Goal: Task Accomplishment & Management: Manage account settings

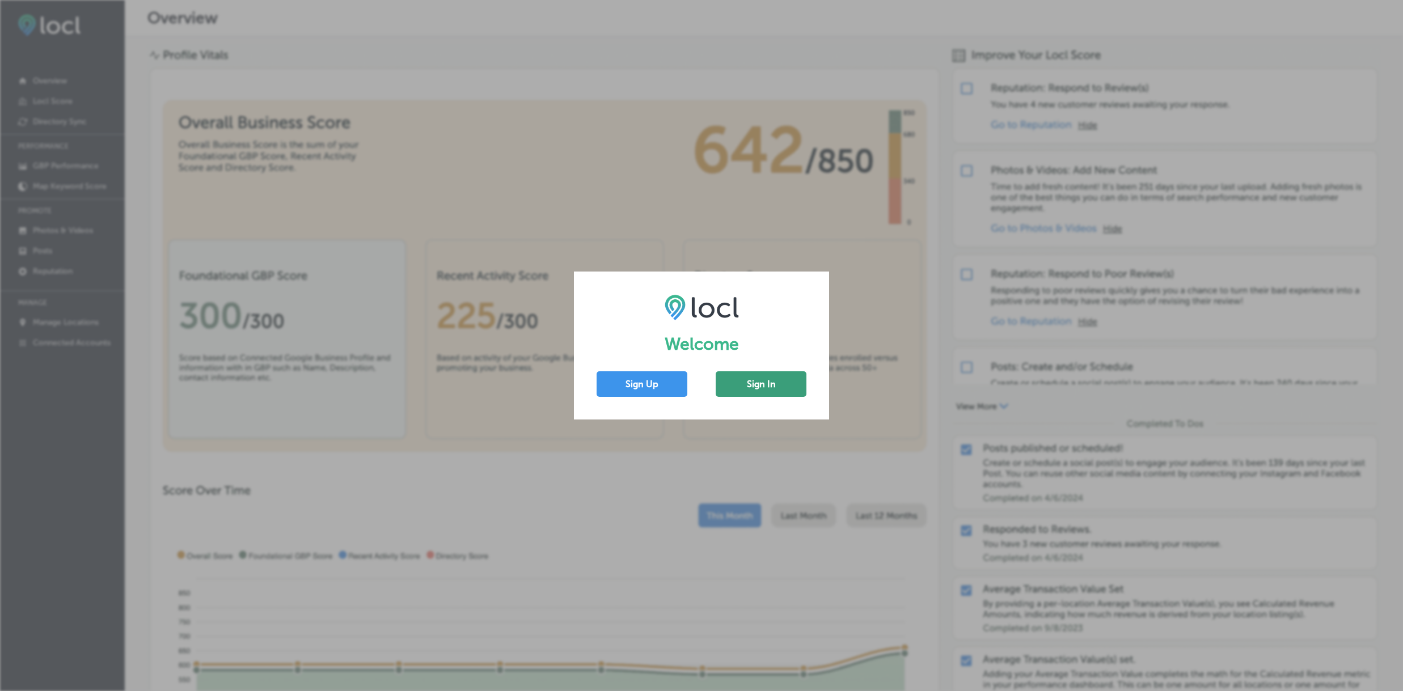
click at [769, 385] on button "Sign In" at bounding box center [761, 384] width 91 height 26
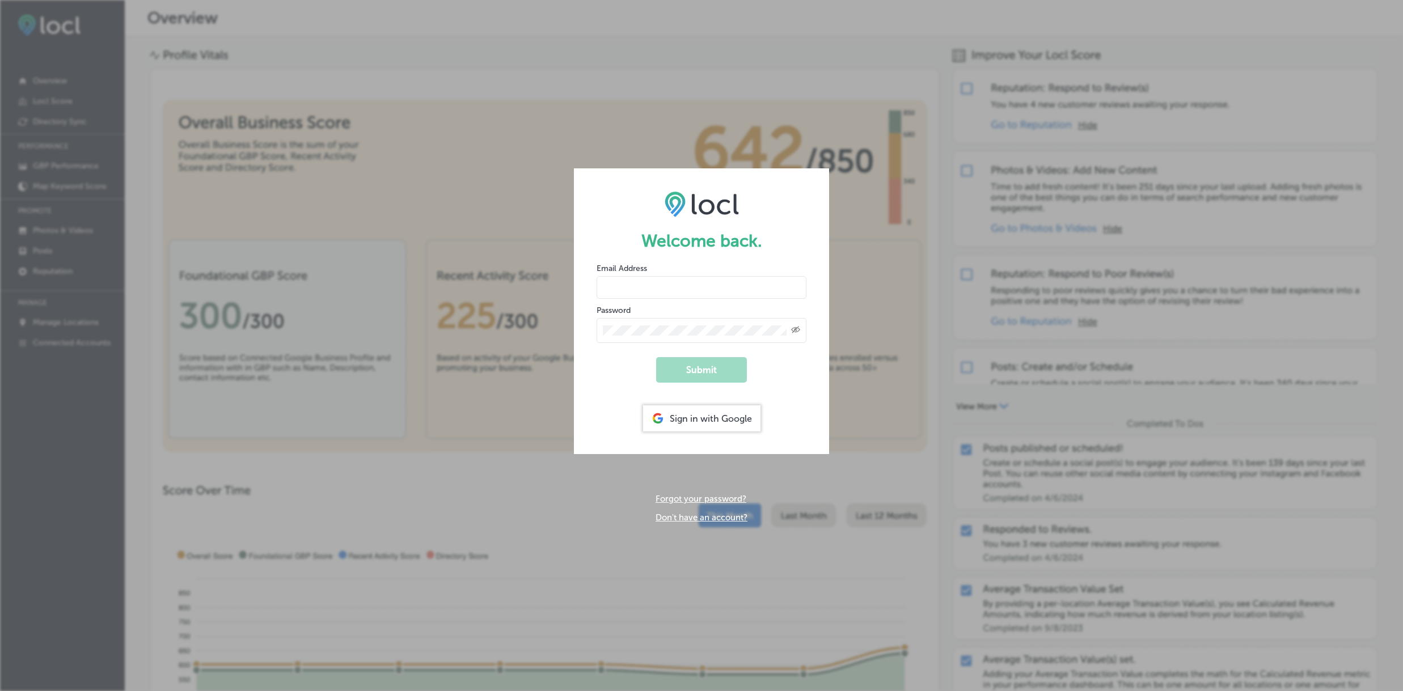
type input "[EMAIL_ADDRESS][DOMAIN_NAME]"
click at [698, 370] on button "Submit" at bounding box center [701, 370] width 91 height 26
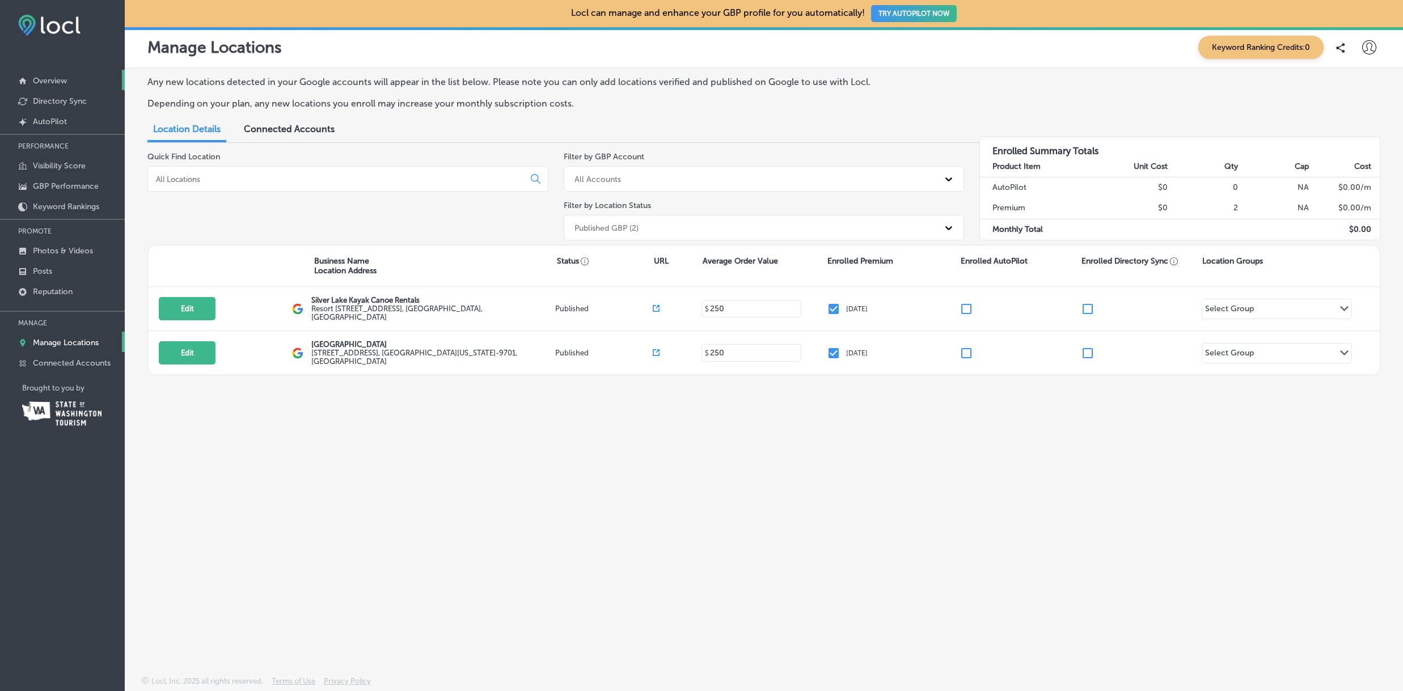
click at [60, 82] on p "Overview" at bounding box center [50, 81] width 34 height 10
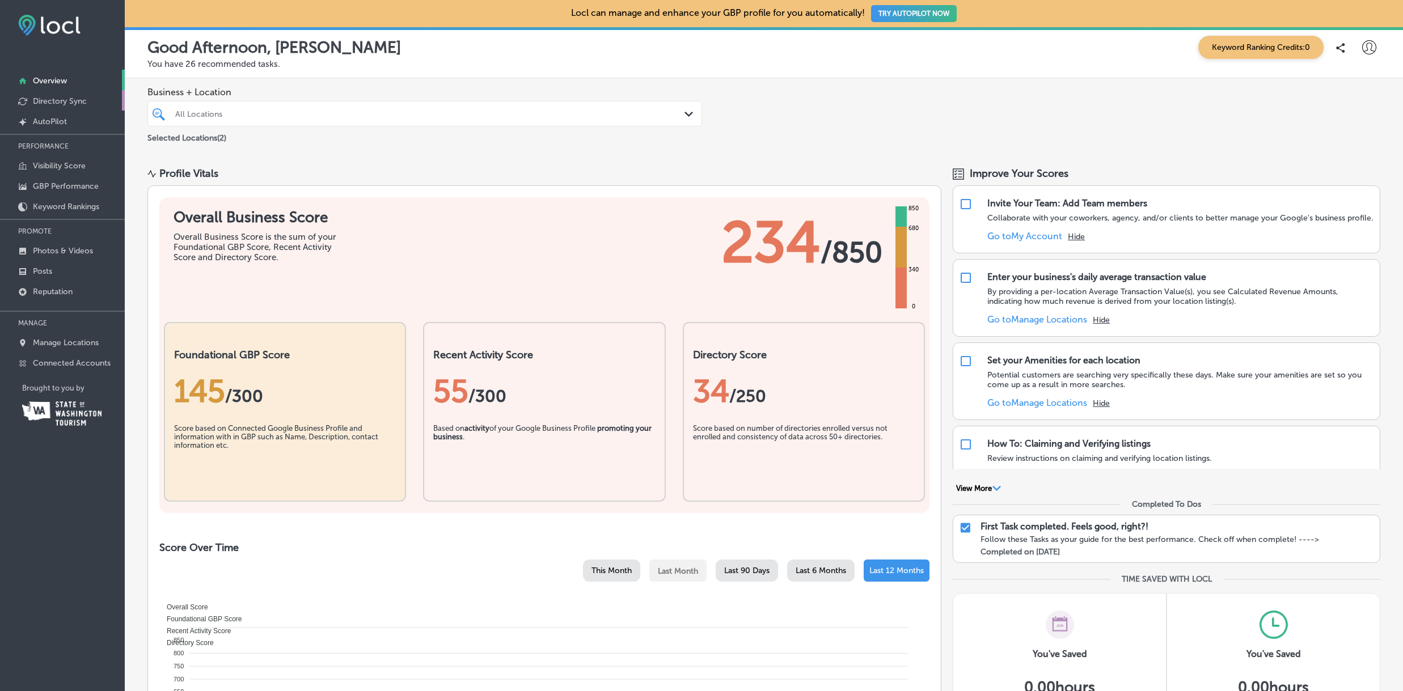
click at [65, 101] on p "Directory Sync" at bounding box center [60, 101] width 54 height 10
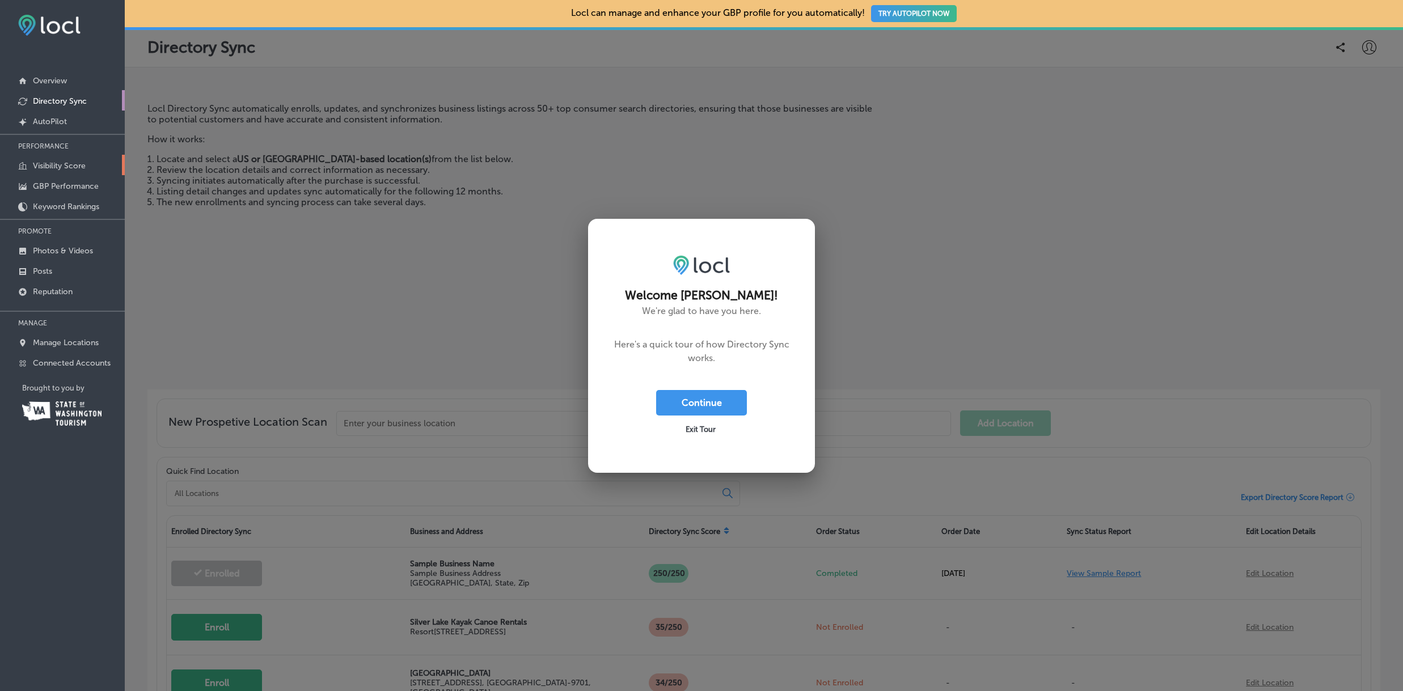
click at [55, 167] on p "Visibility Score" at bounding box center [59, 166] width 53 height 10
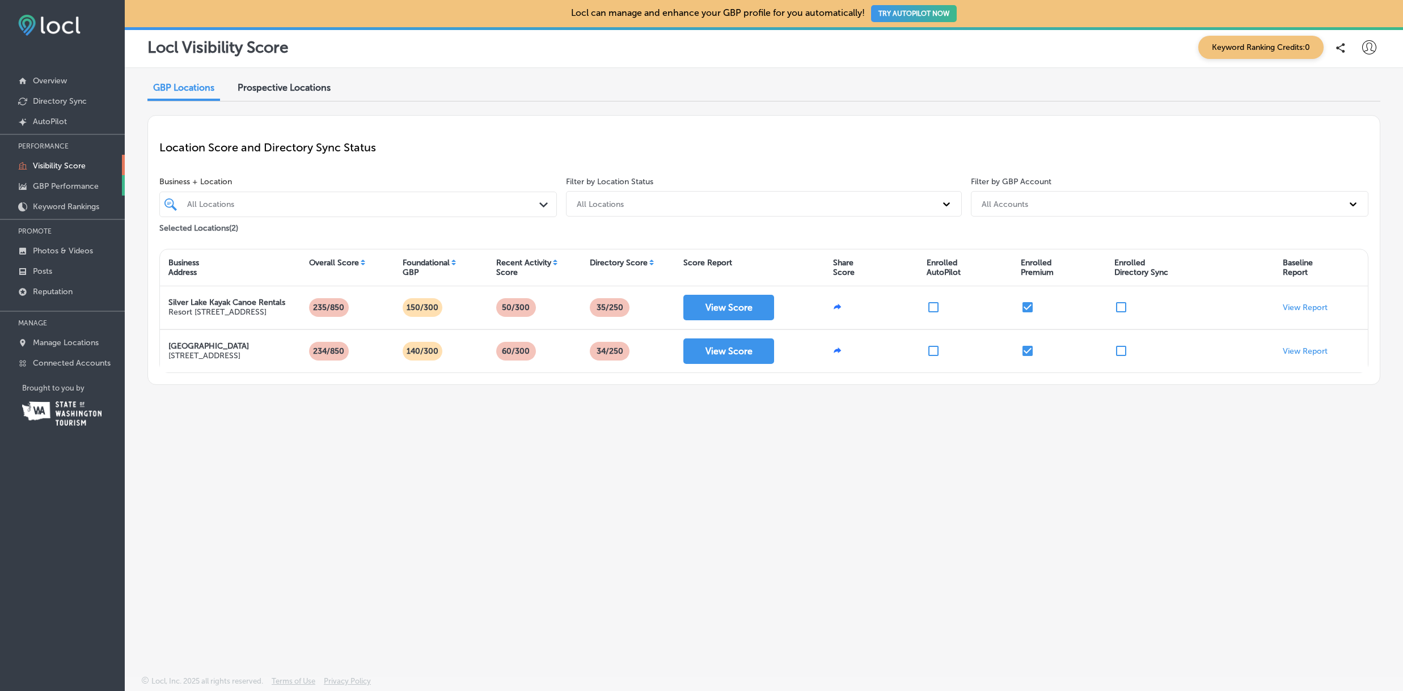
click at [62, 186] on p "GBP Performance" at bounding box center [66, 186] width 66 height 10
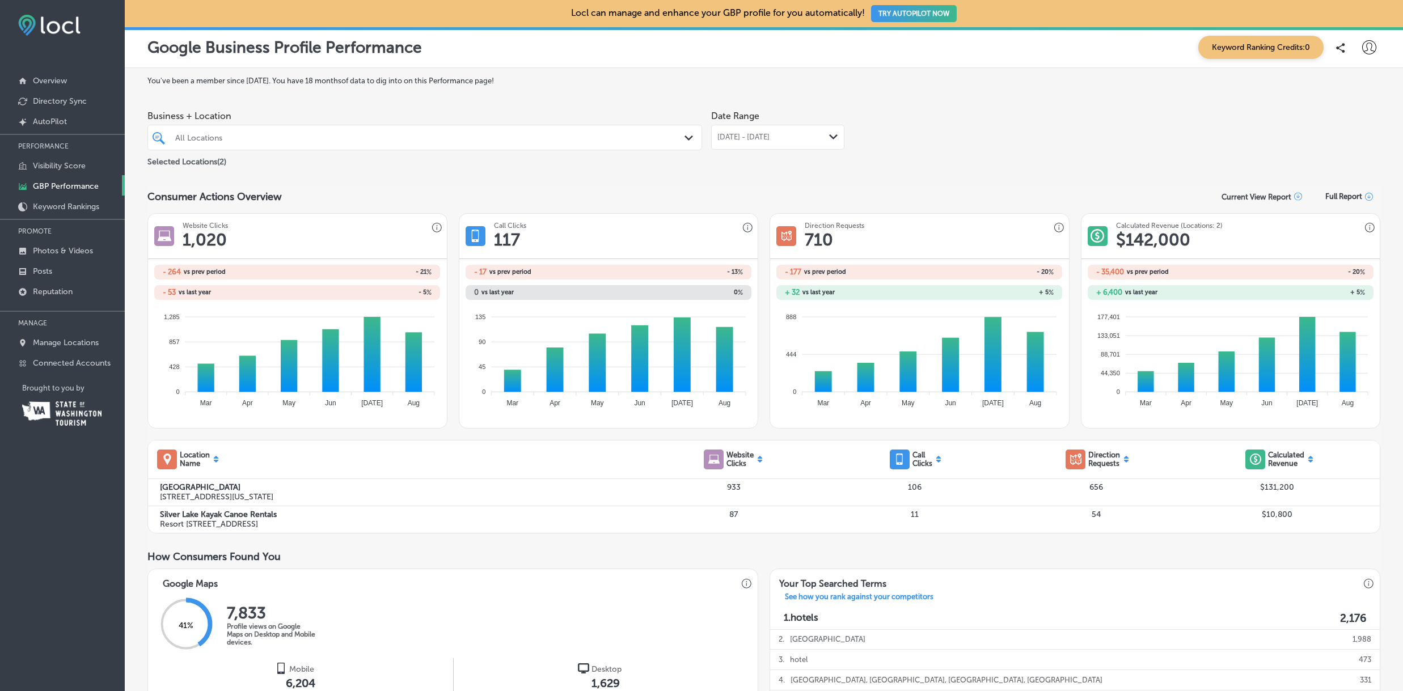
click at [835, 136] on polygon at bounding box center [833, 136] width 9 height 5
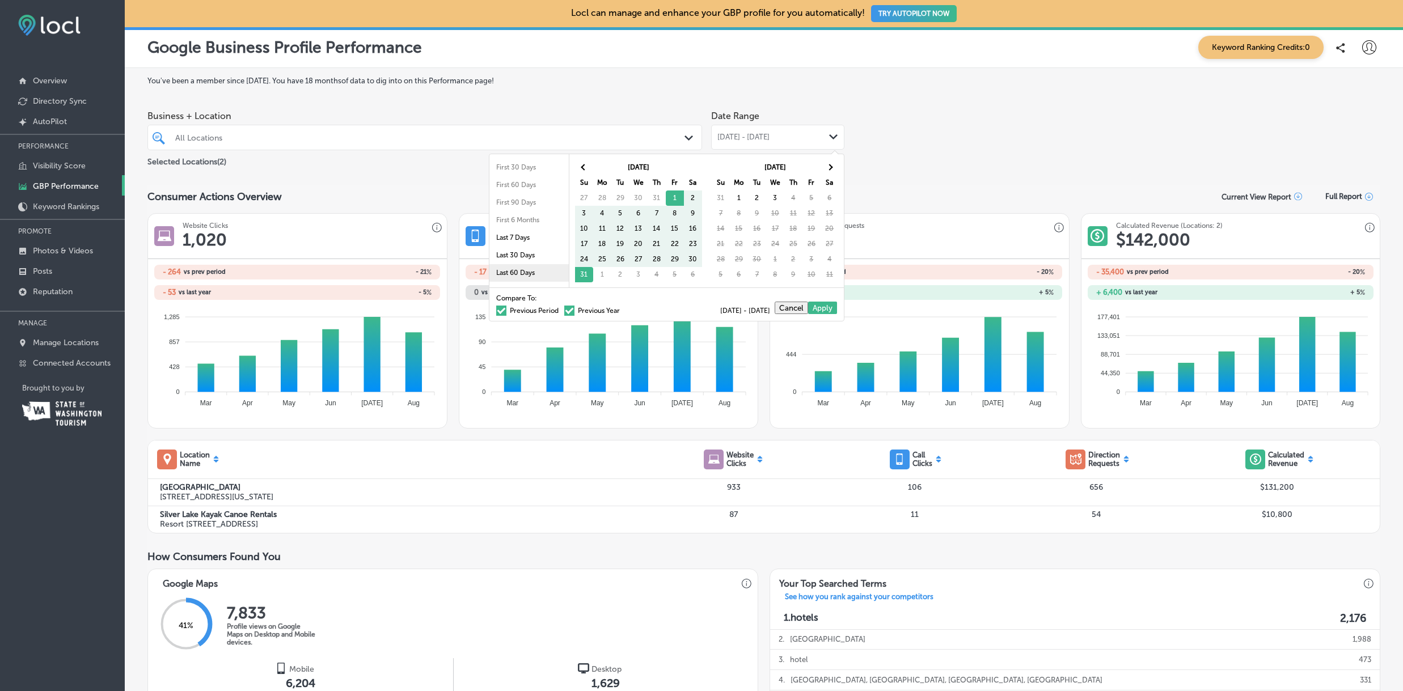
click at [527, 273] on li "Last 60 Days" at bounding box center [528, 273] width 79 height 18
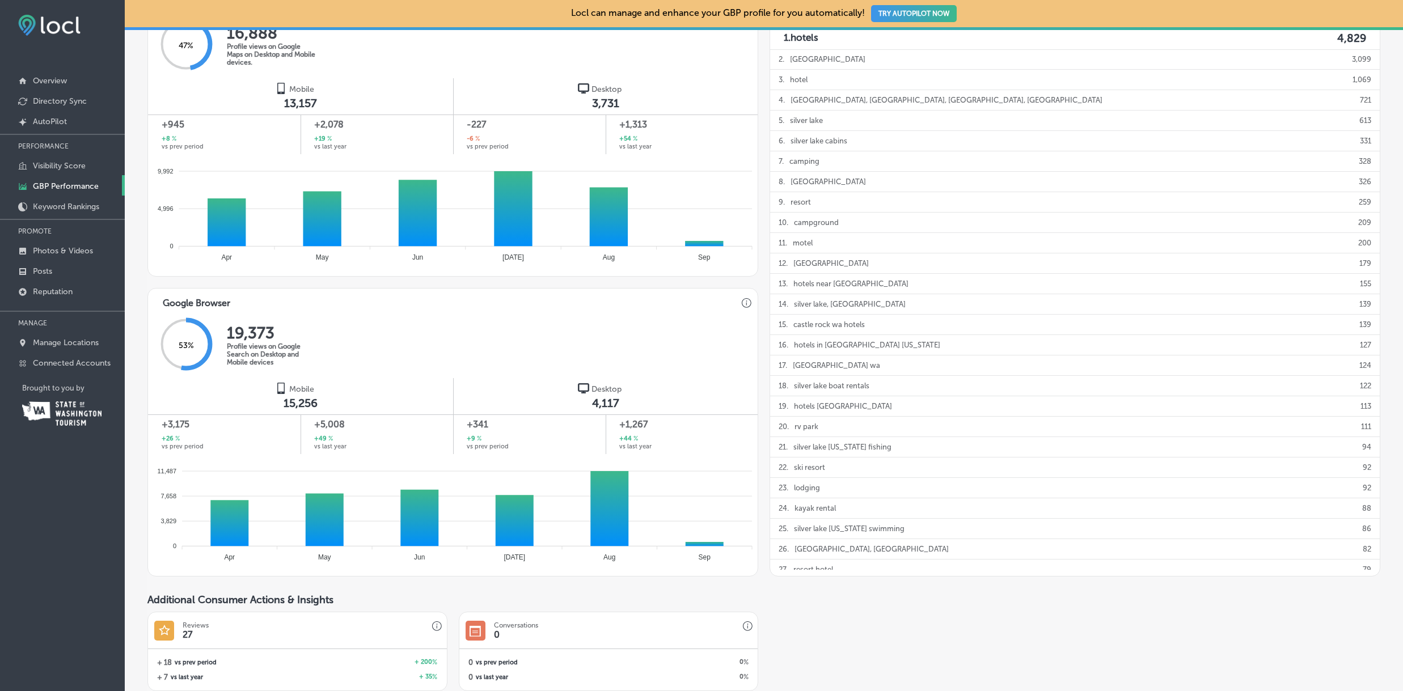
scroll to position [674, 0]
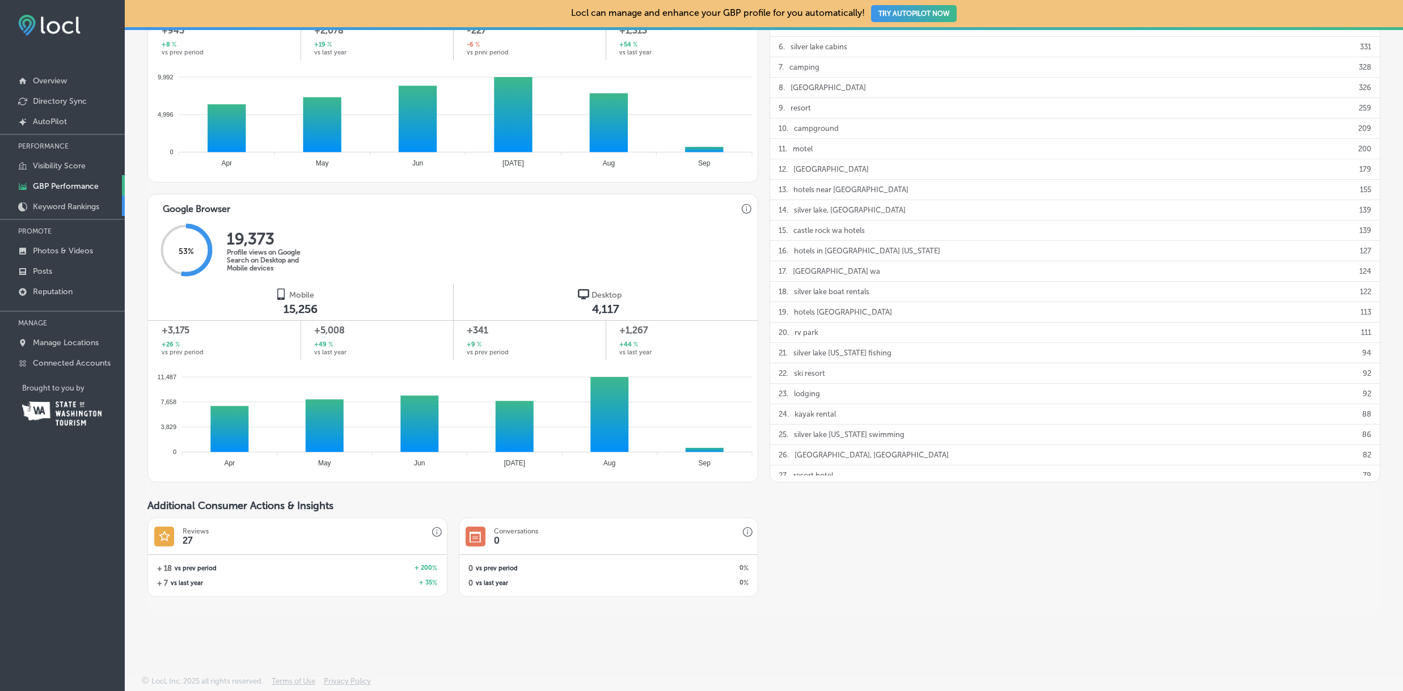
click at [91, 208] on p "Keyword Rankings" at bounding box center [66, 207] width 66 height 10
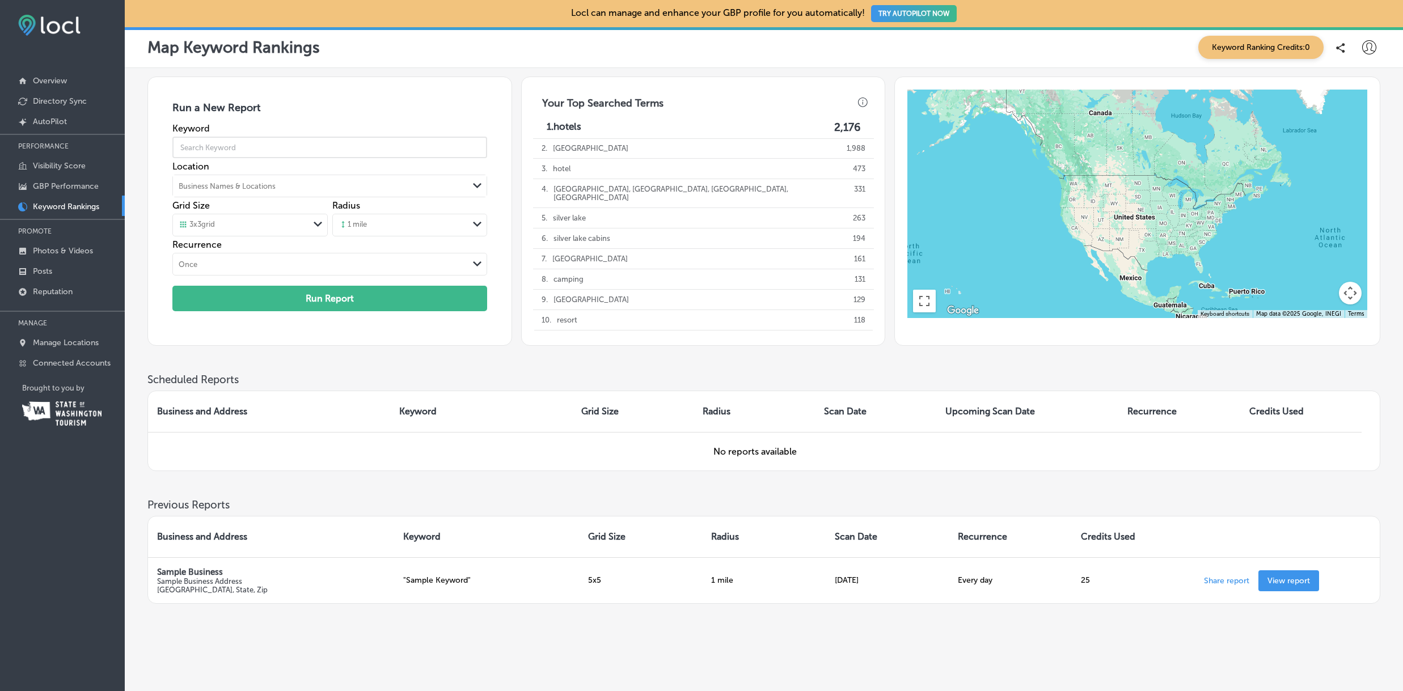
click at [267, 151] on input "text" at bounding box center [329, 148] width 314 height 32
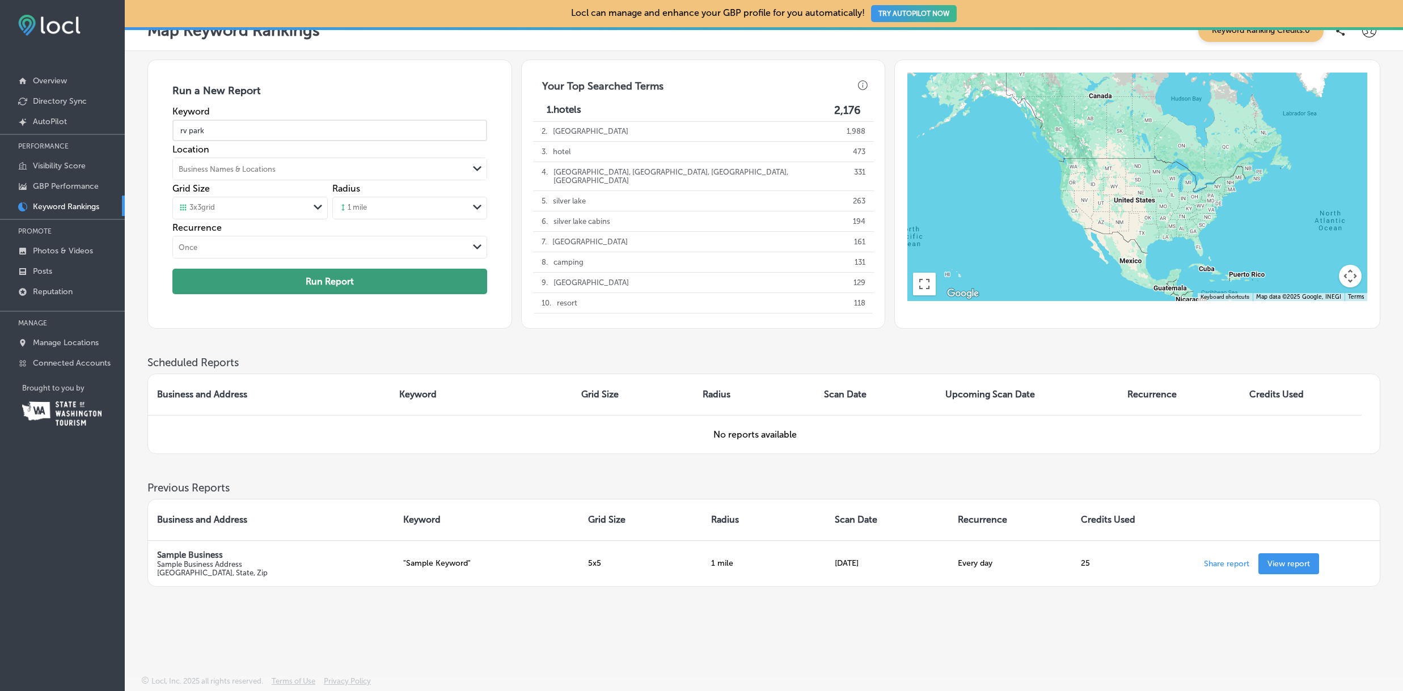
type input "rv park"
click at [314, 282] on button "Run Report" at bounding box center [329, 282] width 314 height 26
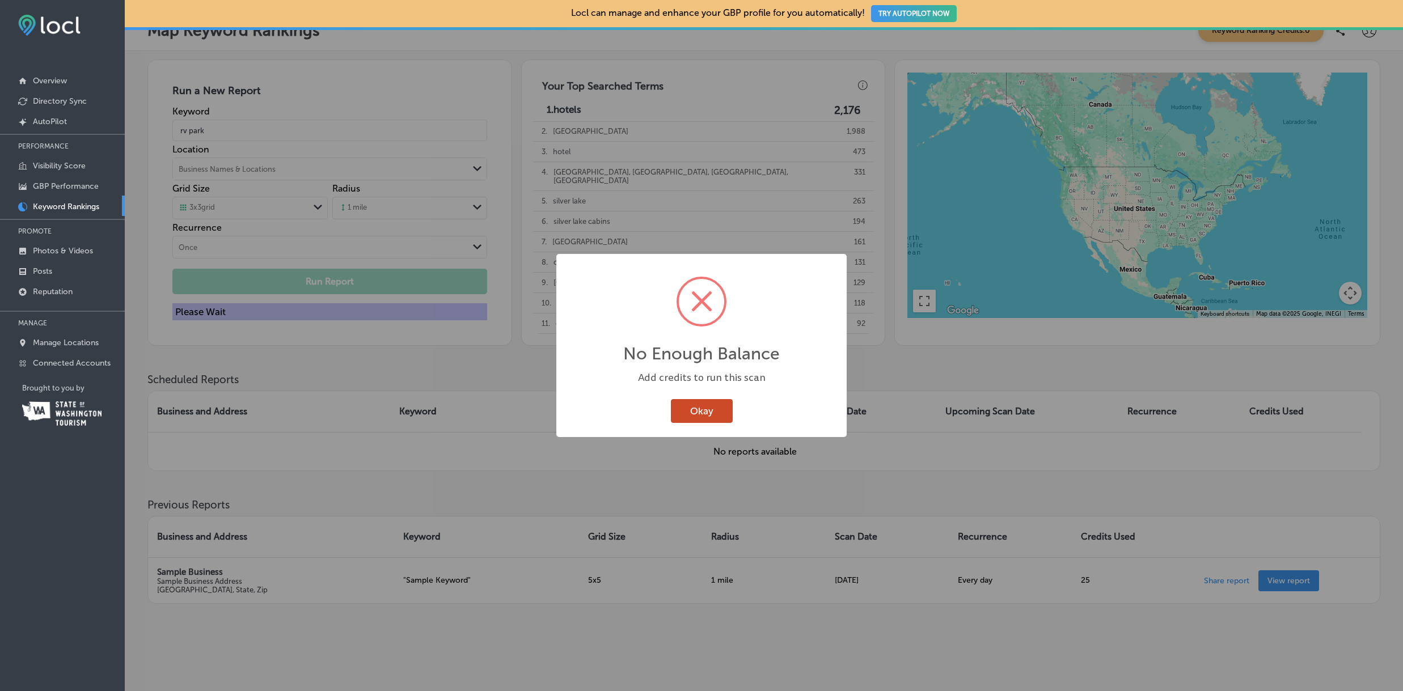
click at [699, 411] on button "Okay" at bounding box center [702, 410] width 62 height 23
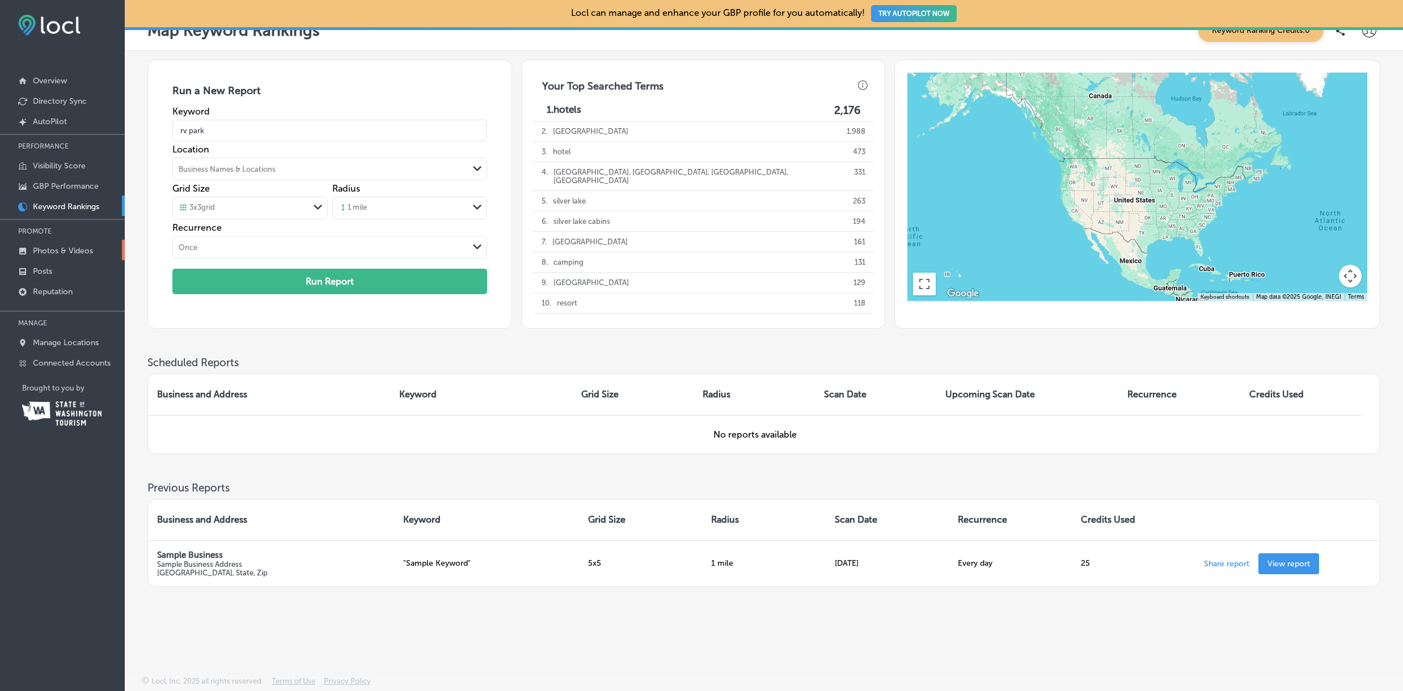
click at [75, 253] on p "Photos & Videos" at bounding box center [63, 251] width 60 height 10
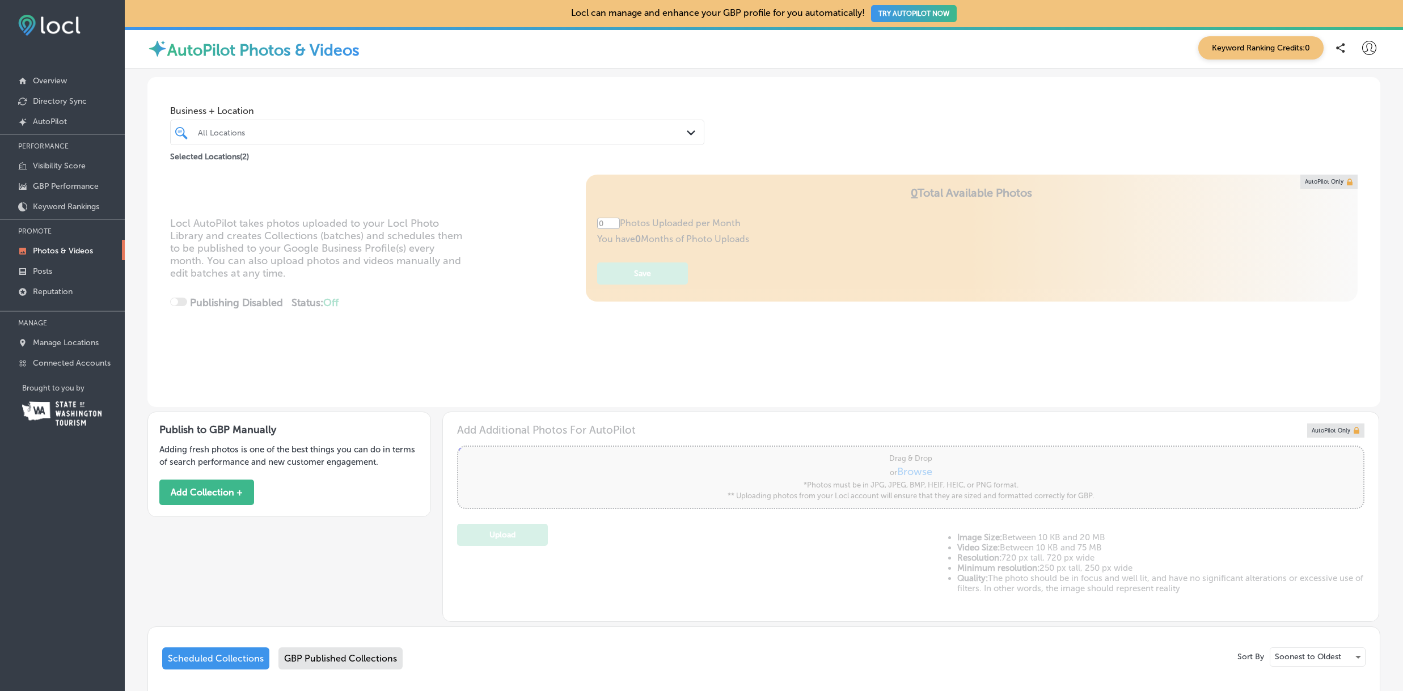
type input "5"
click at [56, 270] on link "Posts" at bounding box center [62, 270] width 125 height 20
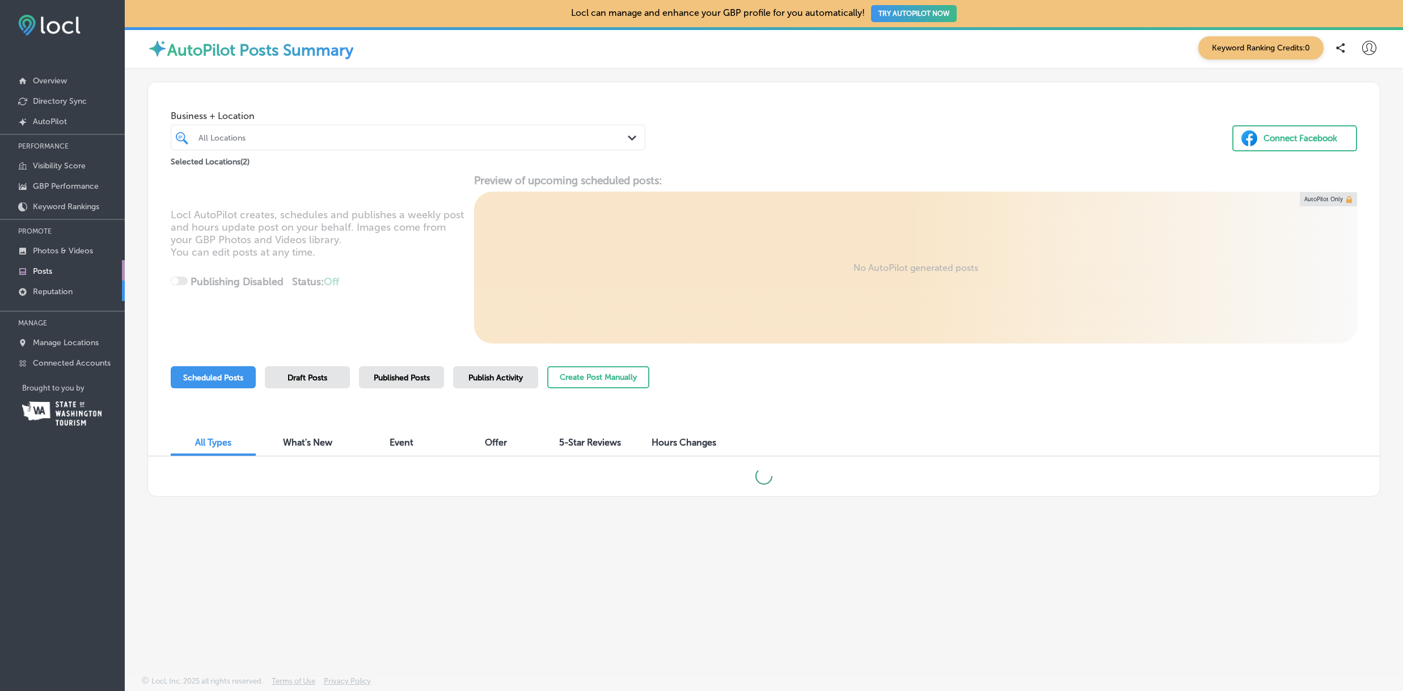
click at [57, 291] on p "Reputation" at bounding box center [53, 292] width 40 height 10
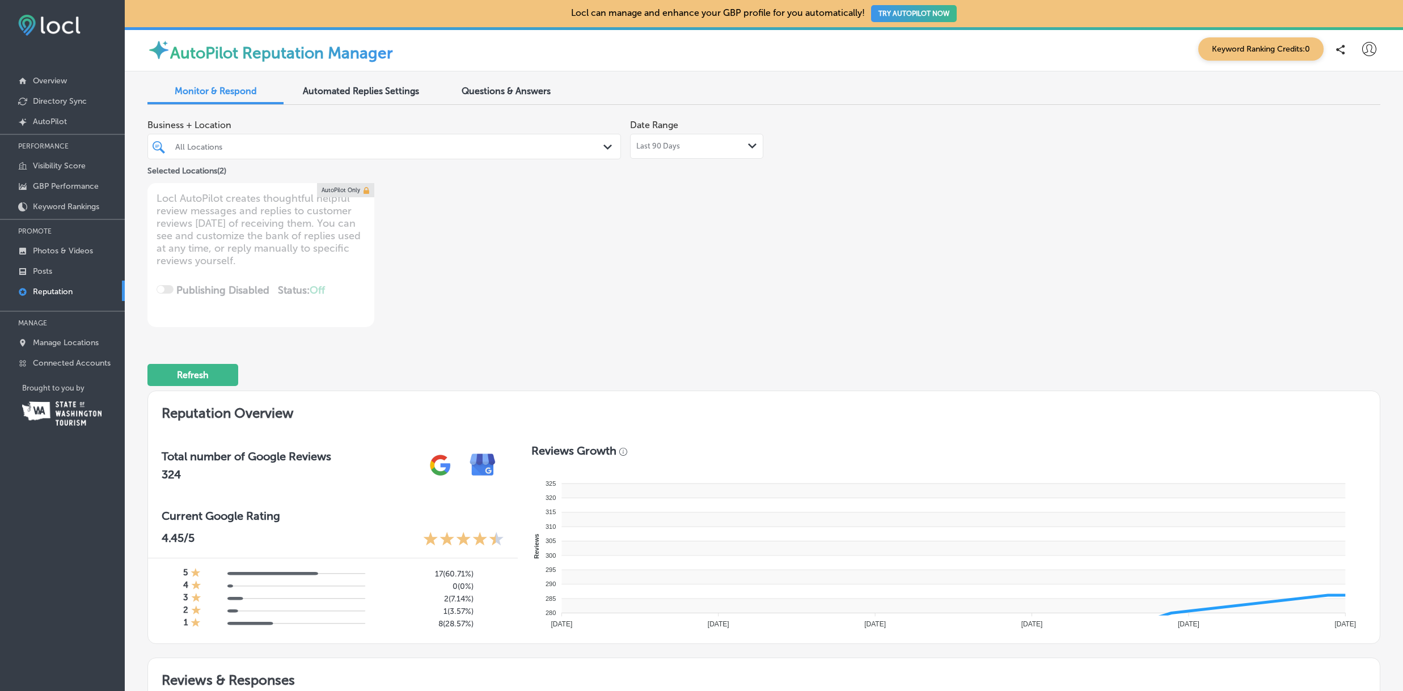
type textarea "x"
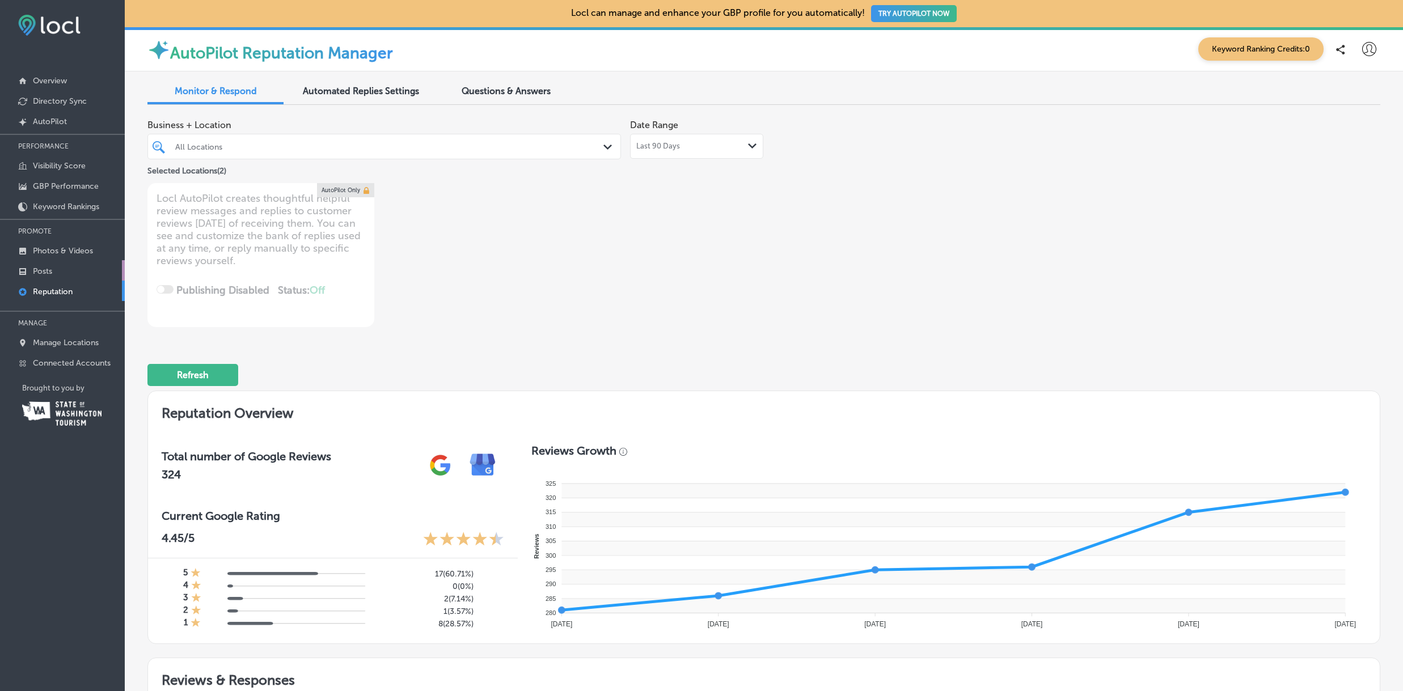
click at [45, 270] on p "Posts" at bounding box center [42, 272] width 19 height 10
